Goal: Ask a question

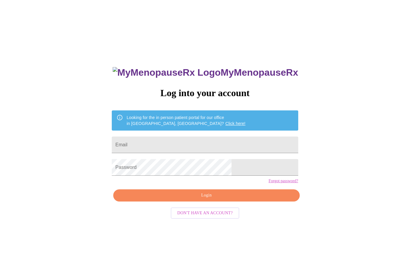
scroll to position [6, 0]
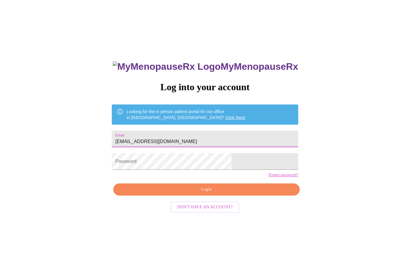
type input "[EMAIL_ADDRESS][DOMAIN_NAME]"
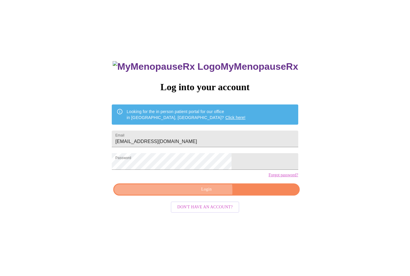
click at [203, 193] on span "Login" at bounding box center [206, 189] width 173 height 7
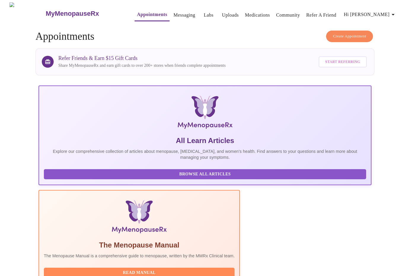
click at [174, 13] on link "Messaging" at bounding box center [185, 15] width 22 height 8
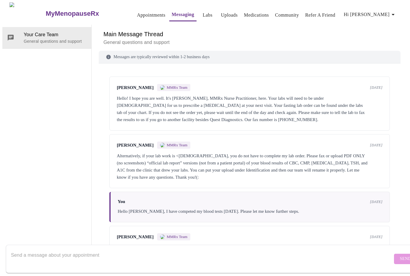
scroll to position [112, 0]
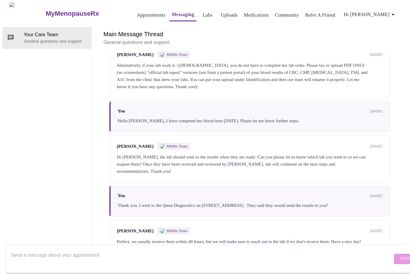
click at [149, 252] on textarea "Send a message about your appointment" at bounding box center [202, 258] width 382 height 19
type textarea "Hello, I'm wondering if you have received lab results yet?"
click at [400, 255] on span "Send" at bounding box center [405, 258] width 11 height 7
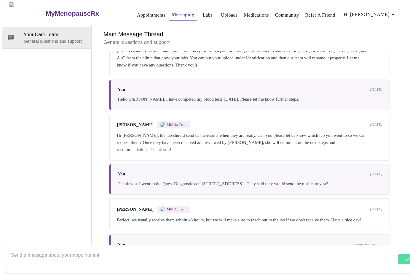
scroll to position [148, 0]
